Goal: Navigation & Orientation: Understand site structure

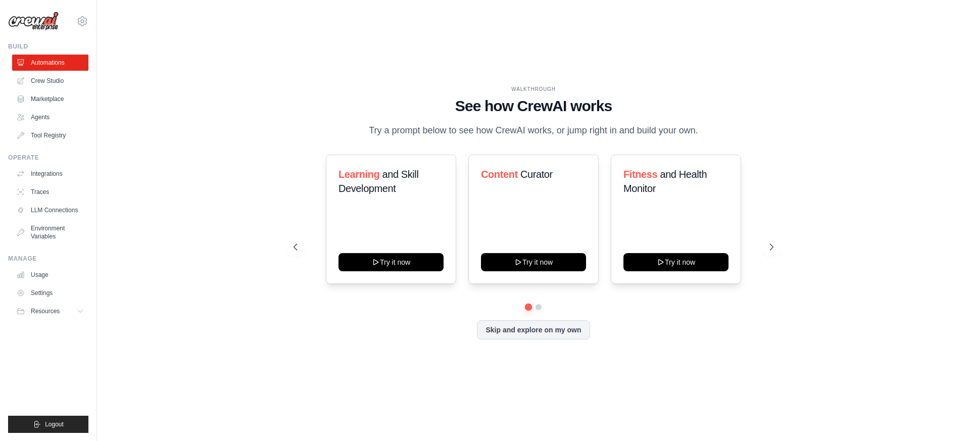
click at [783, 247] on div "WALKTHROUGH See how [PERSON_NAME] works Try a prompt below to see how [PERSON_N…" at bounding box center [534, 220] width 504 height 270
click at [774, 247] on icon at bounding box center [773, 247] width 3 height 6
click at [512, 333] on button "Skip and explore on my own" at bounding box center [533, 328] width 113 height 19
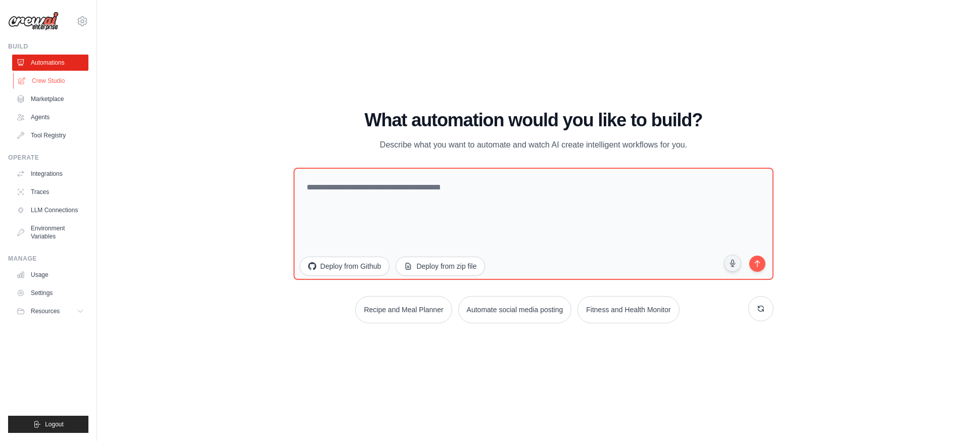
click at [47, 77] on link "Crew Studio" at bounding box center [51, 81] width 76 height 16
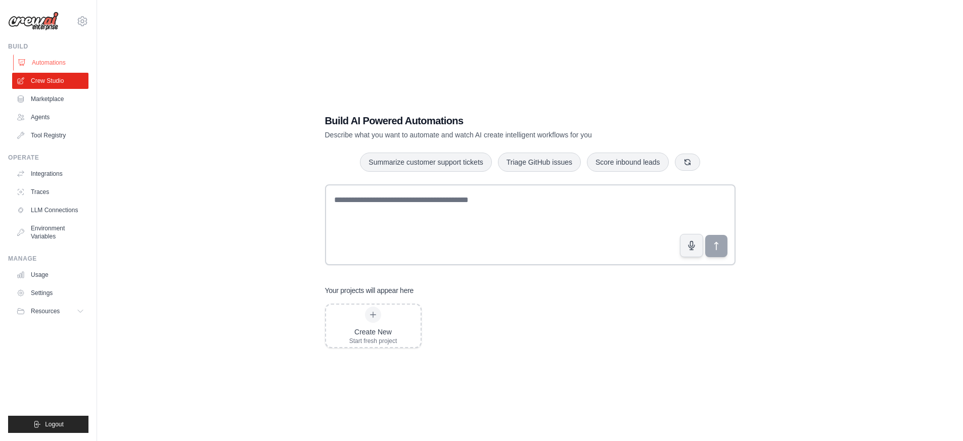
click at [36, 64] on link "Automations" at bounding box center [51, 63] width 76 height 16
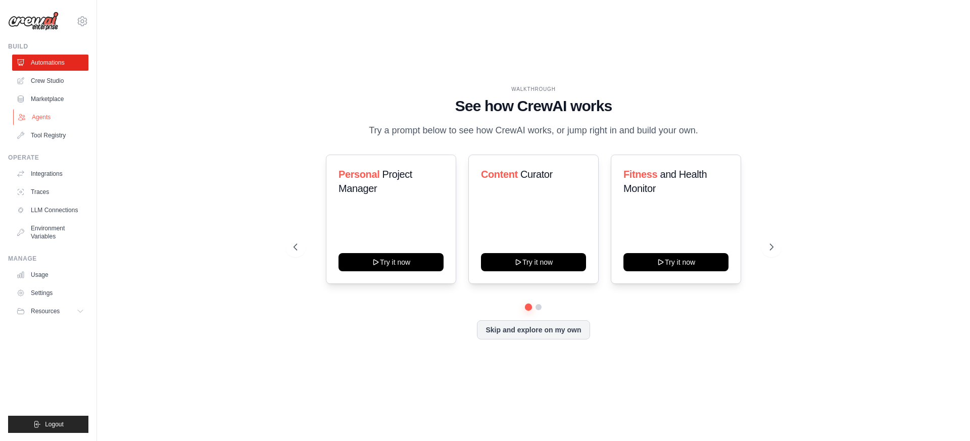
click at [47, 116] on link "Agents" at bounding box center [51, 117] width 76 height 16
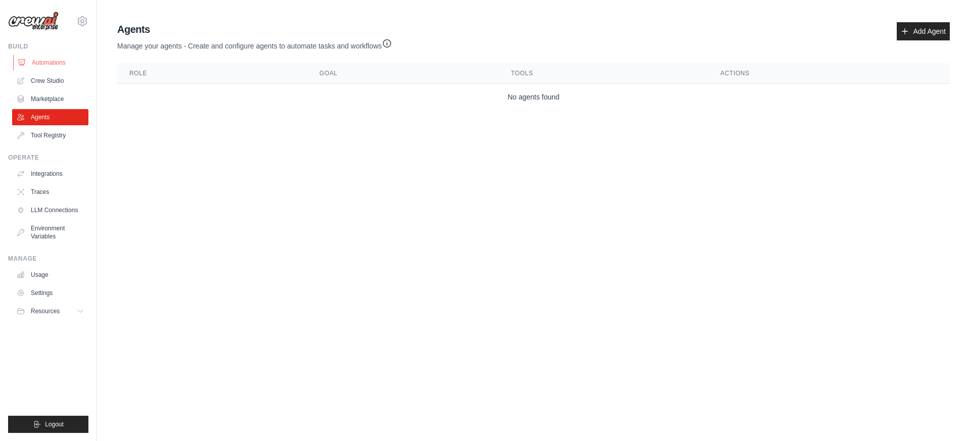
click at [46, 64] on link "Automations" at bounding box center [51, 63] width 76 height 16
